Goal: Task Accomplishment & Management: Use online tool/utility

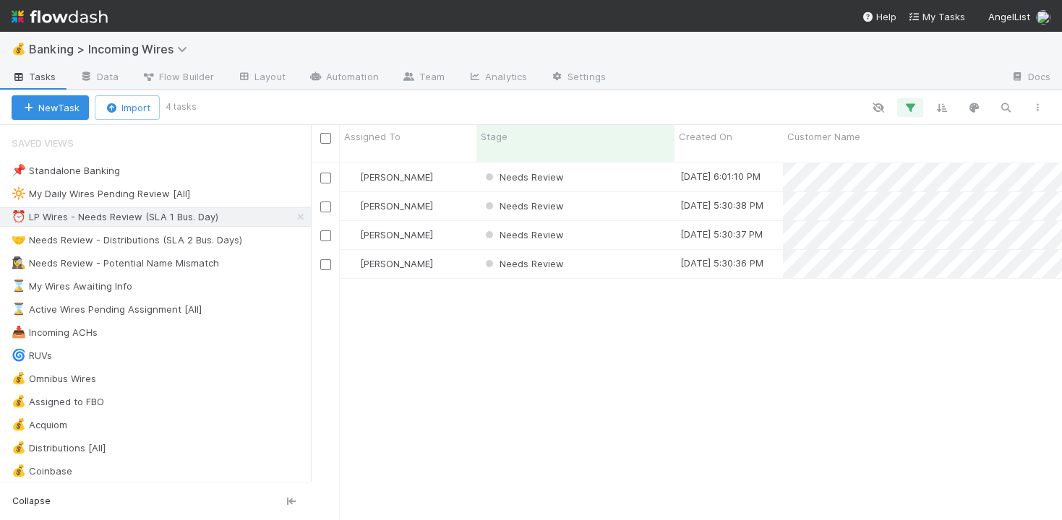
scroll to position [370, 750]
click at [619, 168] on div "Needs Review" at bounding box center [575, 177] width 198 height 28
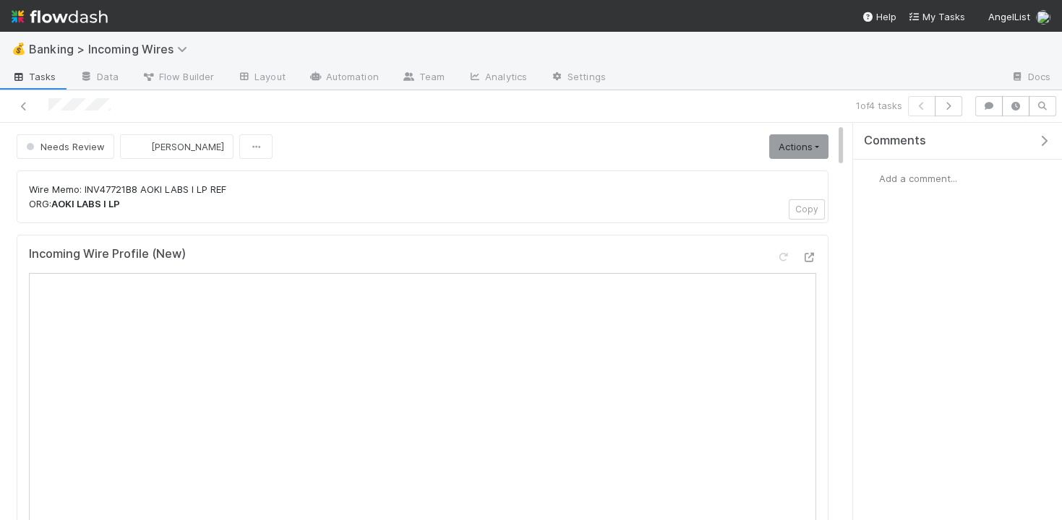
scroll to position [5, 0]
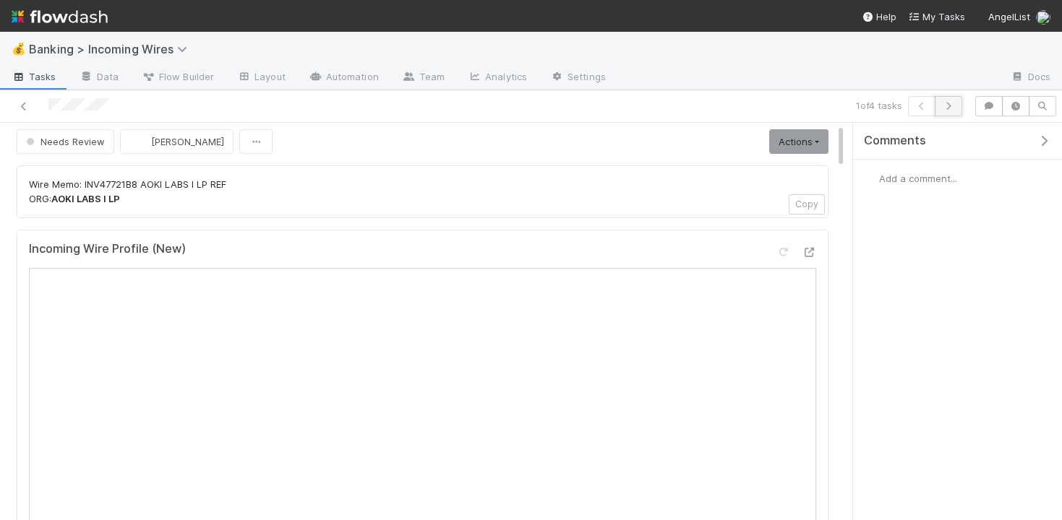
click at [953, 102] on icon "button" at bounding box center [948, 106] width 14 height 9
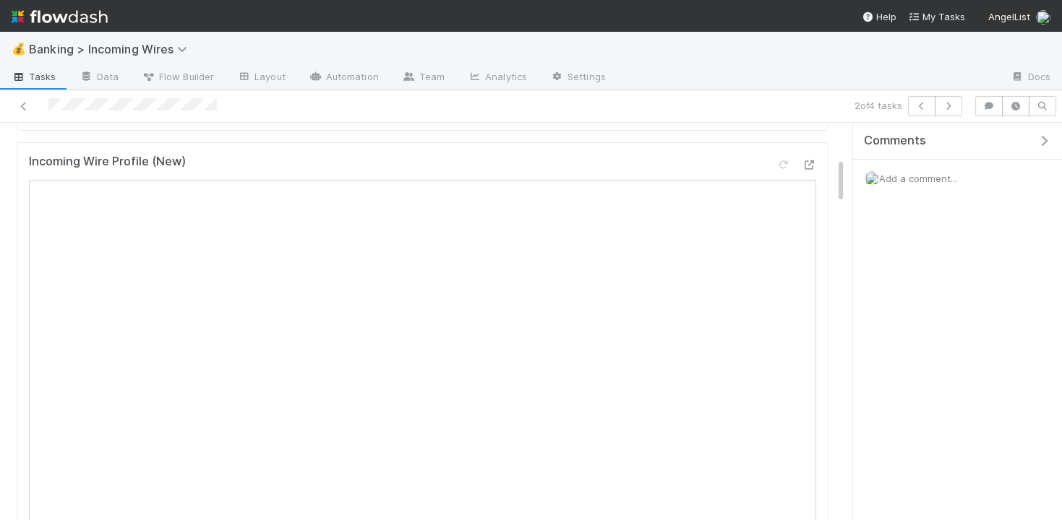
scroll to position [412, 0]
click at [956, 107] on icon "button" at bounding box center [948, 106] width 14 height 9
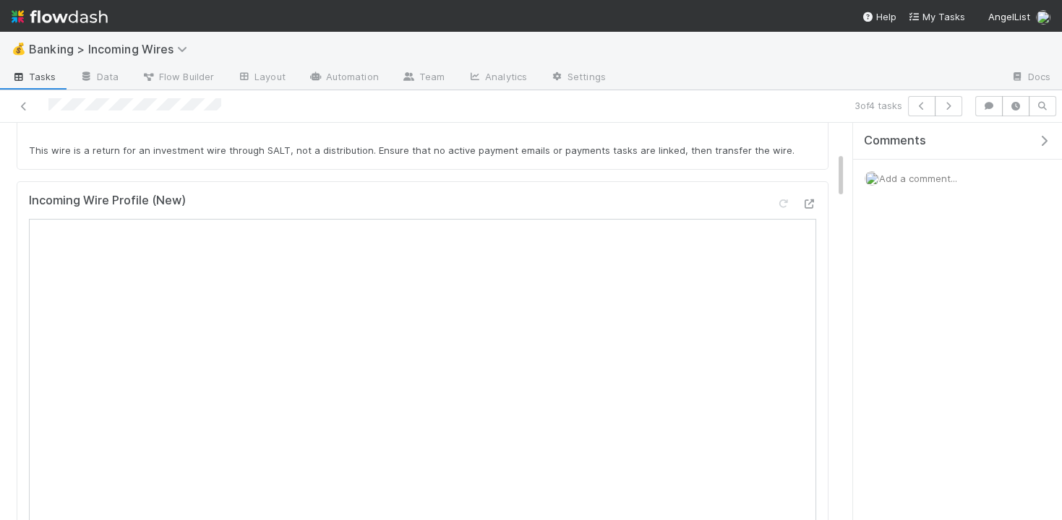
scroll to position [372, 0]
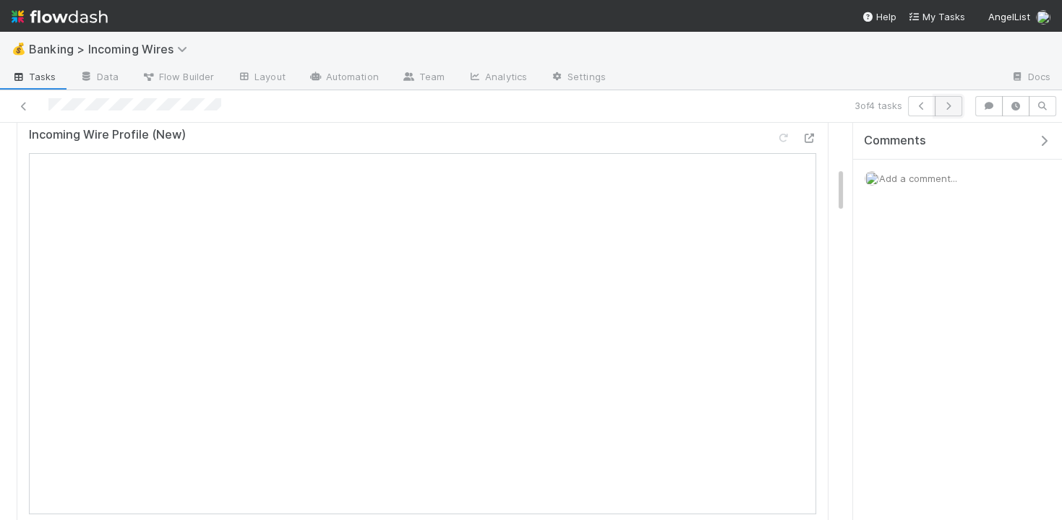
click at [948, 103] on icon "button" at bounding box center [948, 106] width 14 height 9
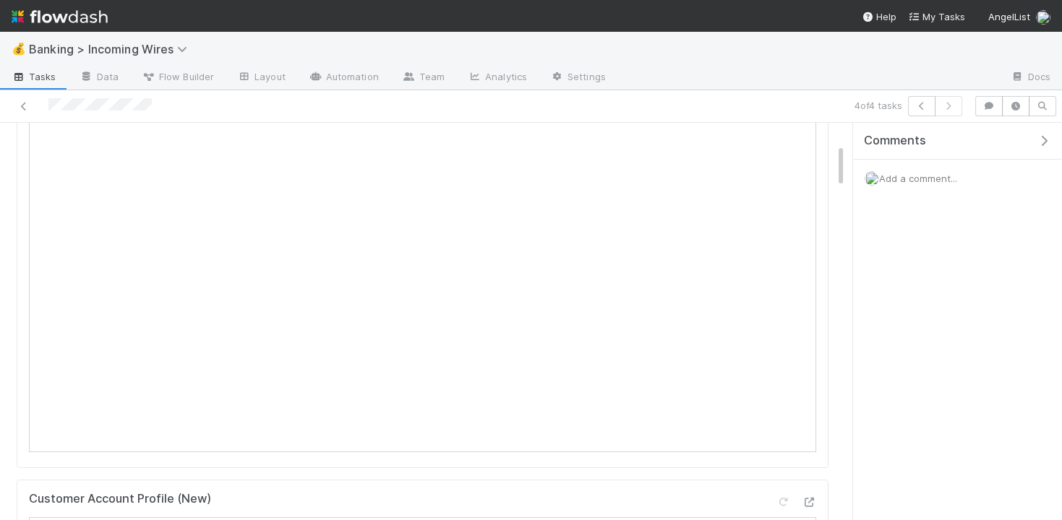
scroll to position [204, 0]
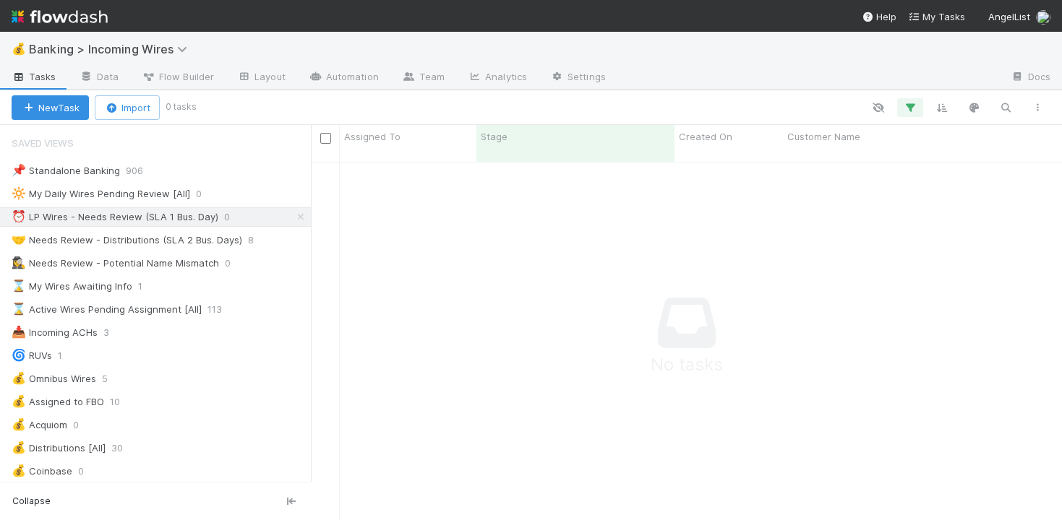
scroll to position [370, 750]
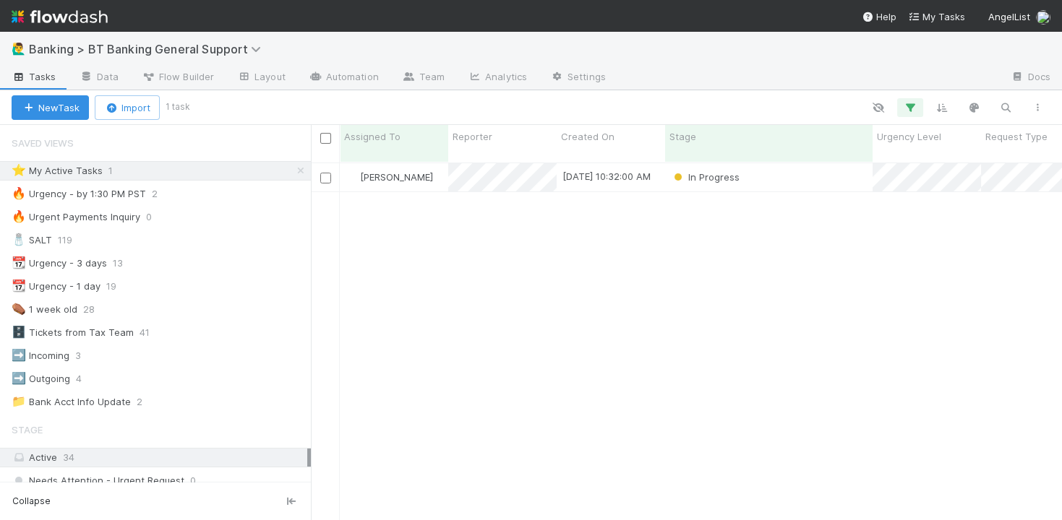
scroll to position [370, 750]
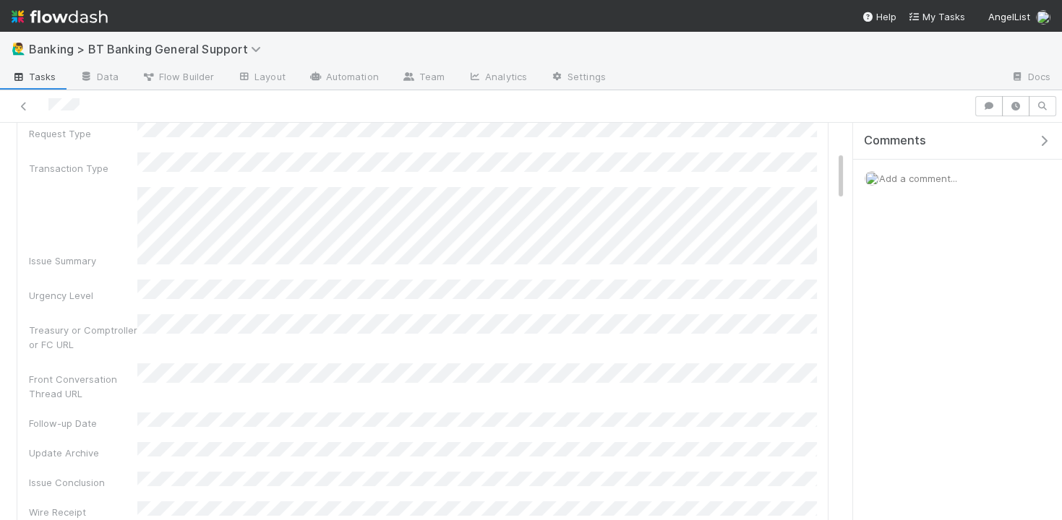
scroll to position [234, 0]
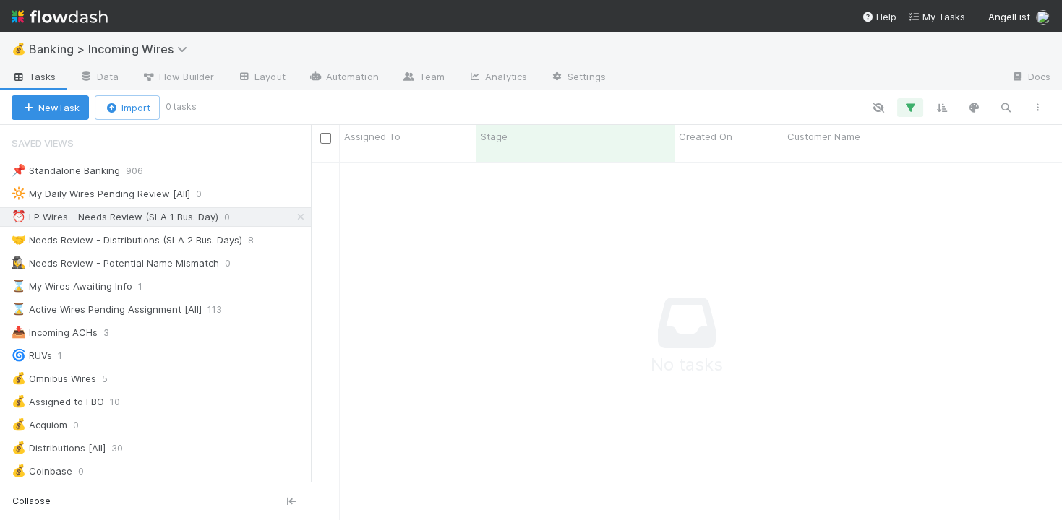
scroll to position [1, 1]
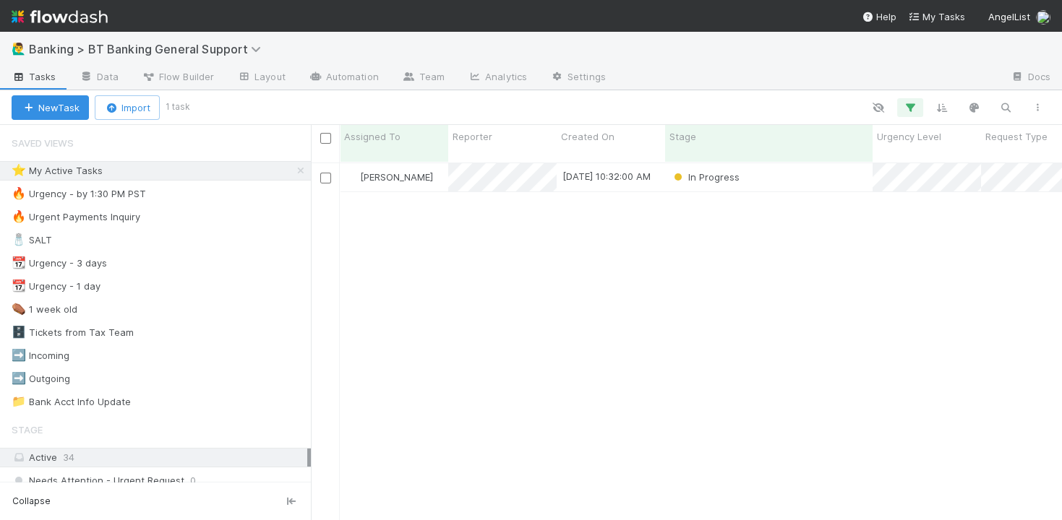
scroll to position [370, 750]
